Goal: Task Accomplishment & Management: Use online tool/utility

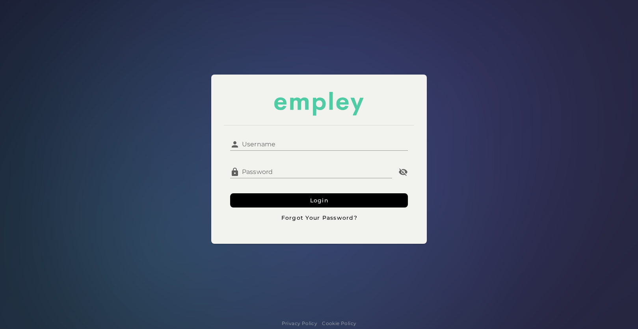
drag, startPoint x: 0, startPoint y: 0, endPoint x: 259, endPoint y: 143, distance: 296.0
click at [259, 143] on input "Username" at bounding box center [324, 141] width 169 height 19
type input "**********"
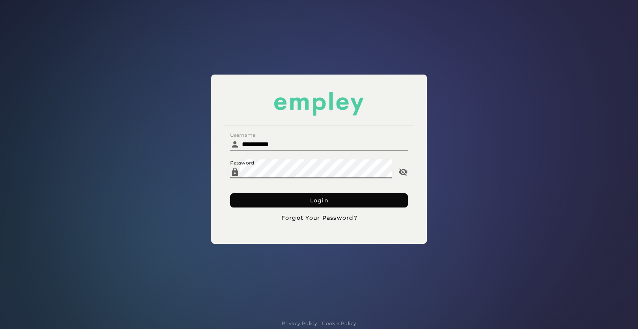
click at [289, 199] on button "Login" at bounding box center [319, 200] width 178 height 14
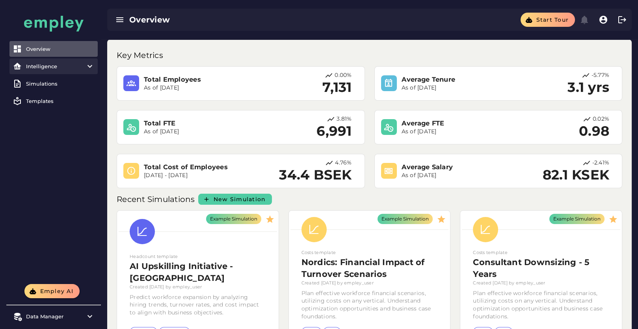
click at [47, 68] on div "Intelligence" at bounding box center [53, 66] width 55 height 6
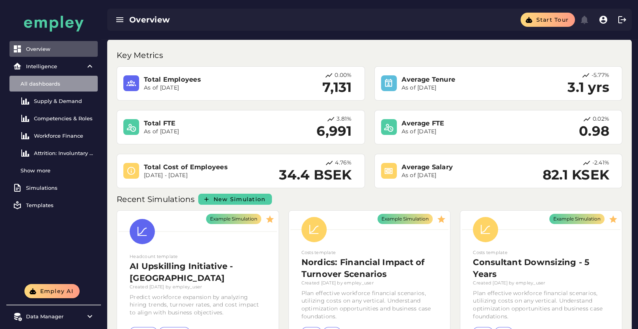
click at [59, 87] on link "All dashboards" at bounding box center [53, 84] width 88 height 16
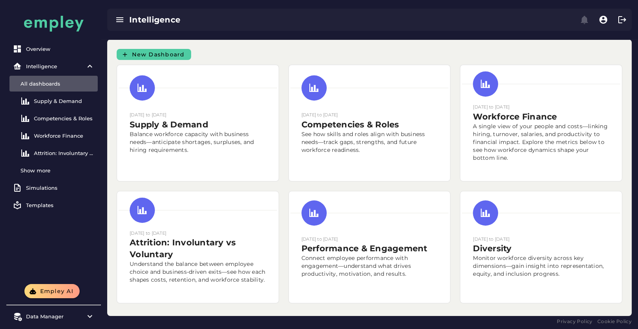
click at [153, 60] on div "[DATE] to [DATE] Supply & Demand Balance workforce capacity with business needs…" at bounding box center [198, 123] width 172 height 126
click at [156, 55] on span "New Dashboard" at bounding box center [158, 54] width 53 height 7
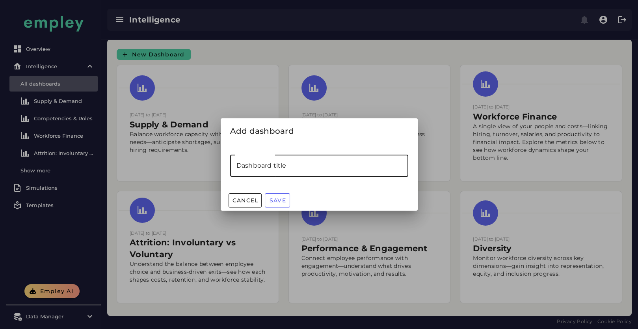
click at [340, 160] on input "Dashboard title" at bounding box center [319, 166] width 178 height 22
type input "***"
click at [286, 197] on span "Save" at bounding box center [277, 200] width 17 height 7
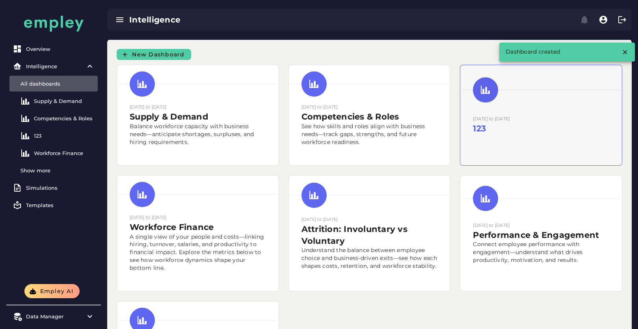
click at [540, 125] on h2 "123" at bounding box center [541, 129] width 136 height 12
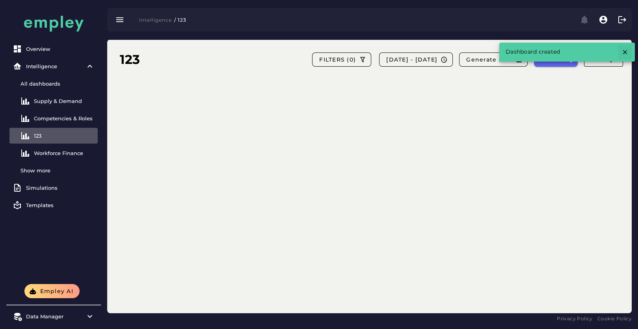
click at [626, 51] on icon "button" at bounding box center [625, 51] width 7 height 7
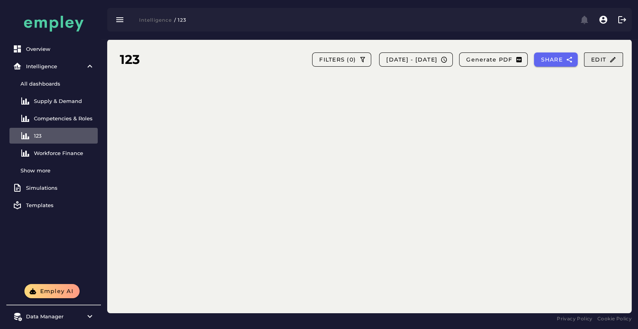
click at [604, 59] on span "Edit" at bounding box center [604, 59] width 26 height 7
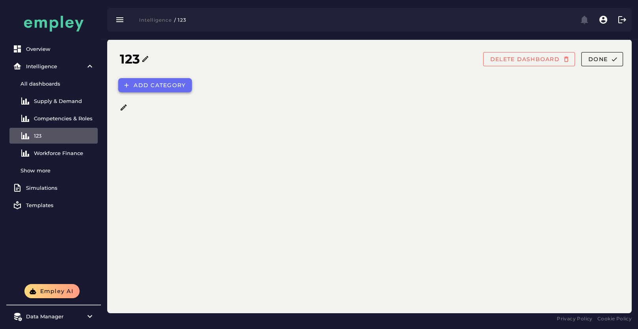
click at [166, 85] on span "Add category" at bounding box center [159, 85] width 52 height 7
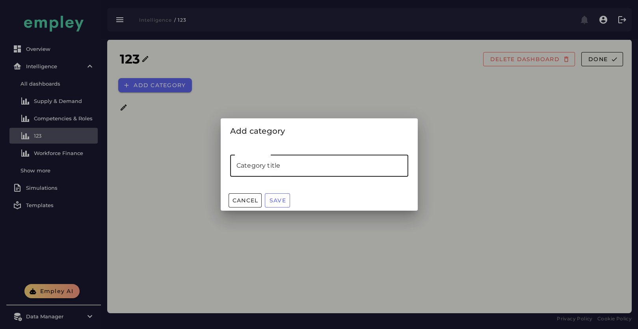
click at [248, 168] on input "Category title" at bounding box center [319, 166] width 178 height 22
type input "***"
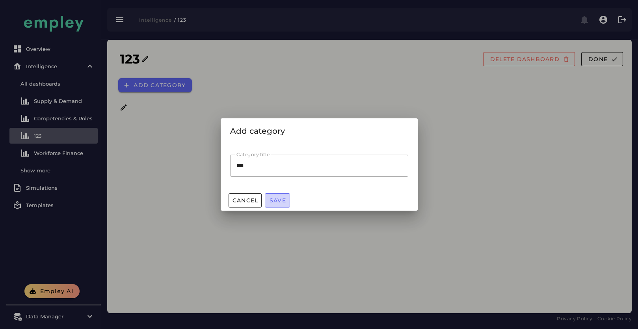
click at [280, 206] on button "Save" at bounding box center [277, 200] width 25 height 14
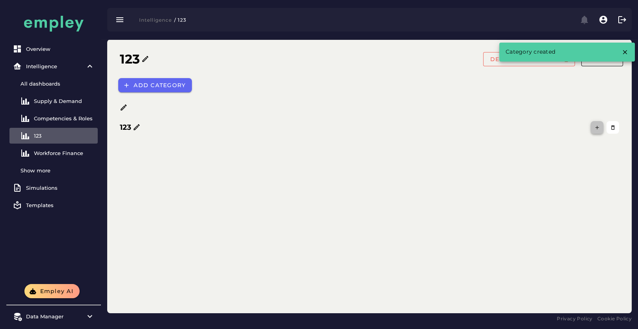
click at [600, 131] on button "button" at bounding box center [597, 127] width 13 height 13
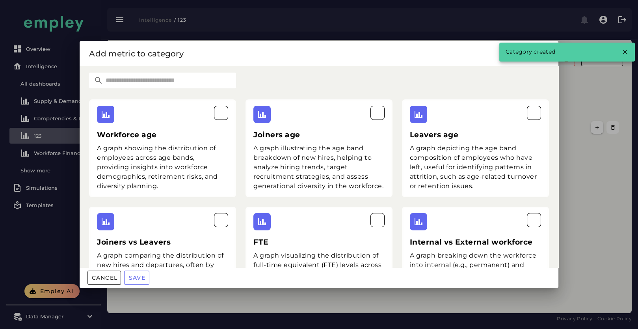
click at [129, 80] on input "text" at bounding box center [169, 81] width 133 height 16
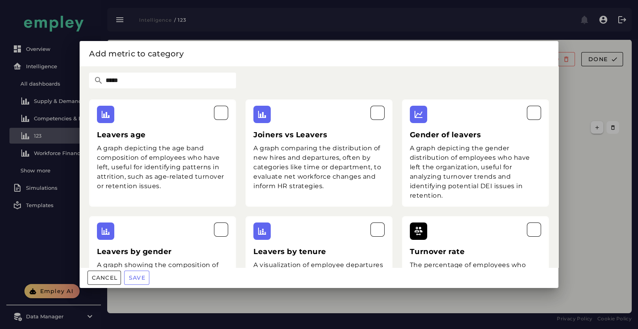
click at [112, 77] on input "*****" at bounding box center [169, 81] width 133 height 16
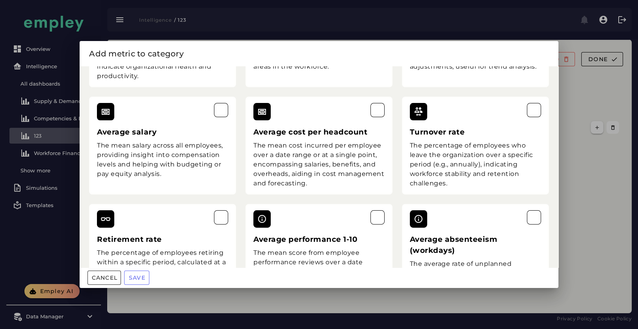
scroll to position [740, 0]
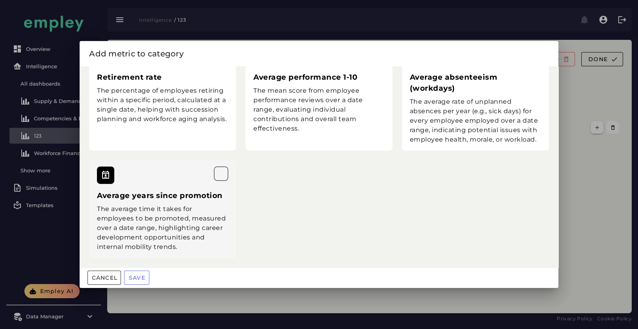
click at [159, 212] on div "The average time it takes for employees to be promoted, measured over a date ra…" at bounding box center [162, 227] width 131 height 47
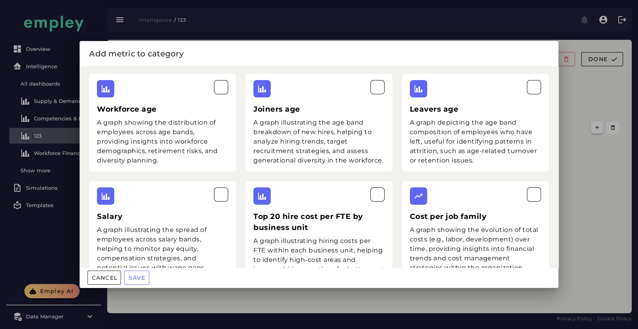
scroll to position [0, 0]
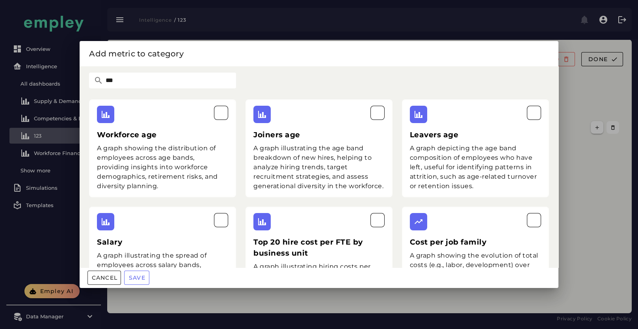
click at [112, 80] on input "***" at bounding box center [169, 81] width 133 height 16
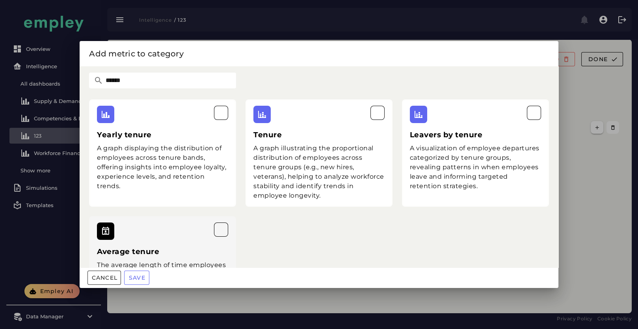
type input "******"
click at [162, 251] on h3 "Average tenure" at bounding box center [162, 251] width 131 height 11
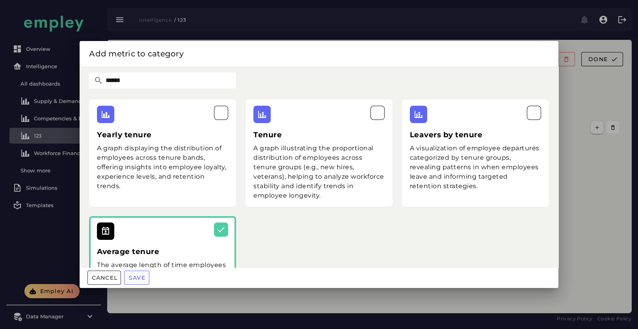
click at [138, 277] on span "Save" at bounding box center [137, 277] width 17 height 7
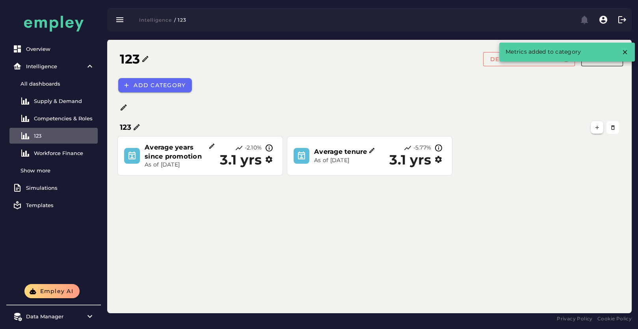
click at [417, 217] on div "123 DELETE DASHBOARD Done Add category 123 Average years since promotion As of …" at bounding box center [369, 176] width 525 height 274
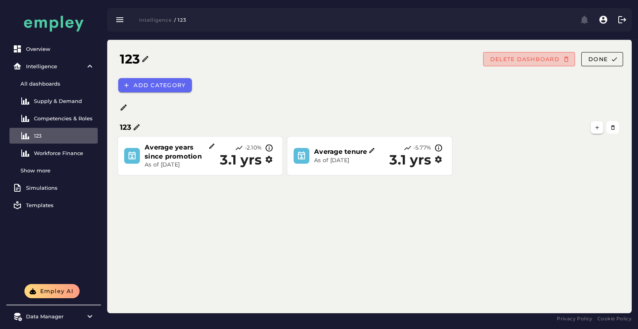
click at [557, 60] on span "DELETE DASHBOARD" at bounding box center [525, 59] width 70 height 7
click at [522, 63] on button "DELETE DASHBOARD" at bounding box center [529, 59] width 92 height 14
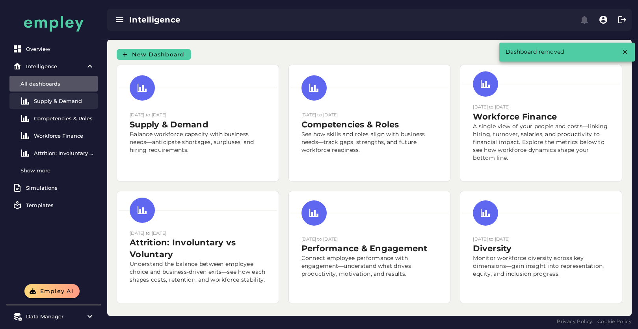
click at [75, 103] on div "Supply & Demand" at bounding box center [64, 101] width 61 height 6
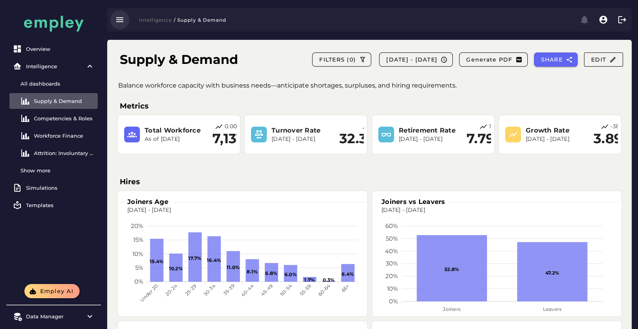
click at [123, 19] on icon "button" at bounding box center [119, 19] width 9 height 9
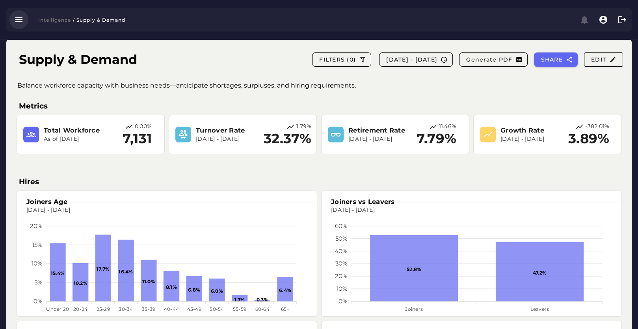
click at [22, 20] on icon "button" at bounding box center [18, 19] width 9 height 9
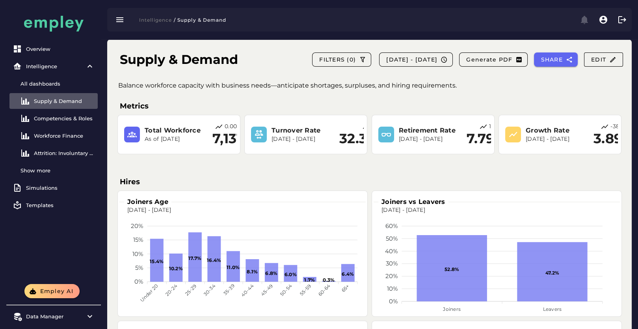
click at [263, 35] on div "Intelligence / Supply & Demand" at bounding box center [369, 19] width 537 height 39
click at [75, 82] on div "All dashboards" at bounding box center [57, 83] width 74 height 6
